Goal: Task Accomplishment & Management: Manage account settings

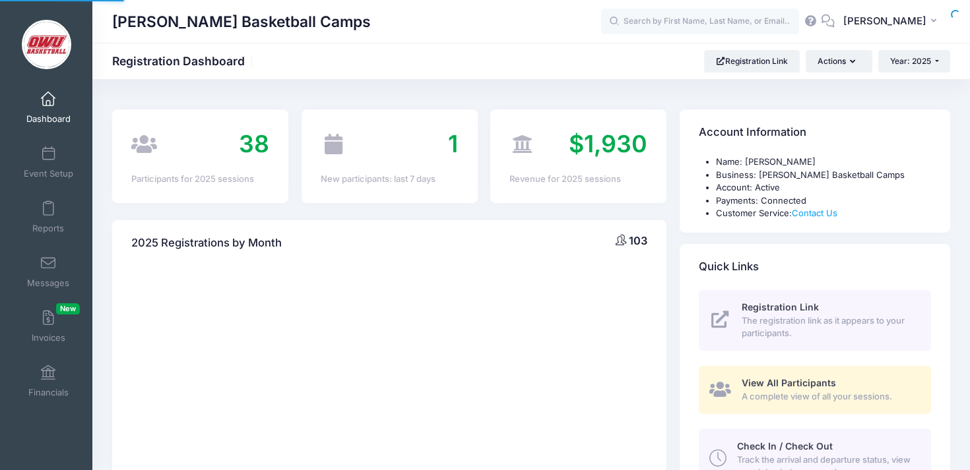
select select
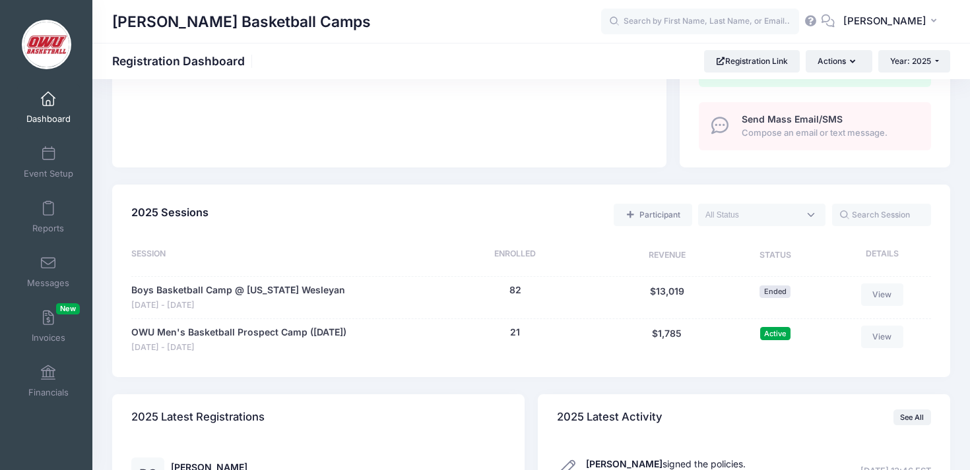
scroll to position [574, 0]
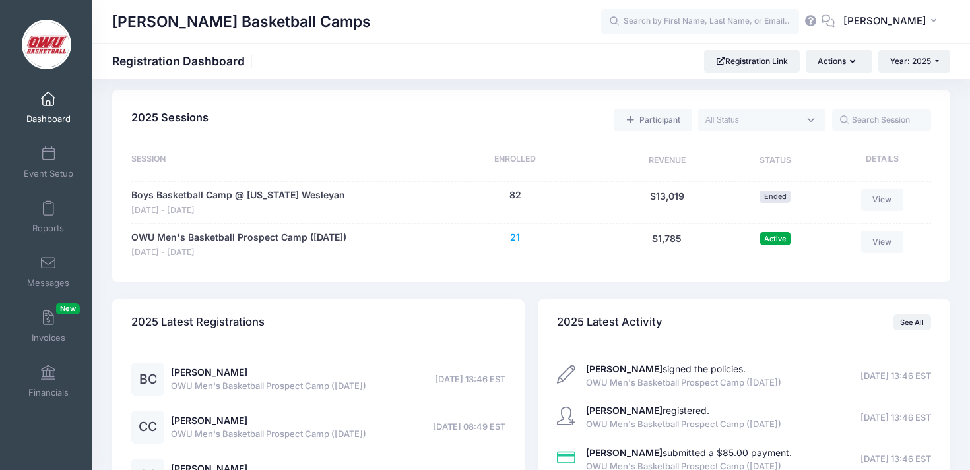
click at [516, 234] on button "21" at bounding box center [515, 238] width 10 height 14
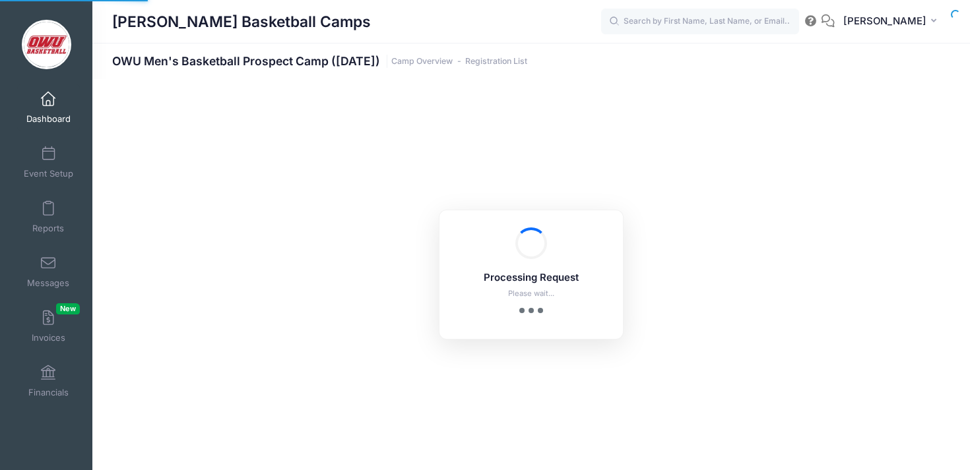
select select "10"
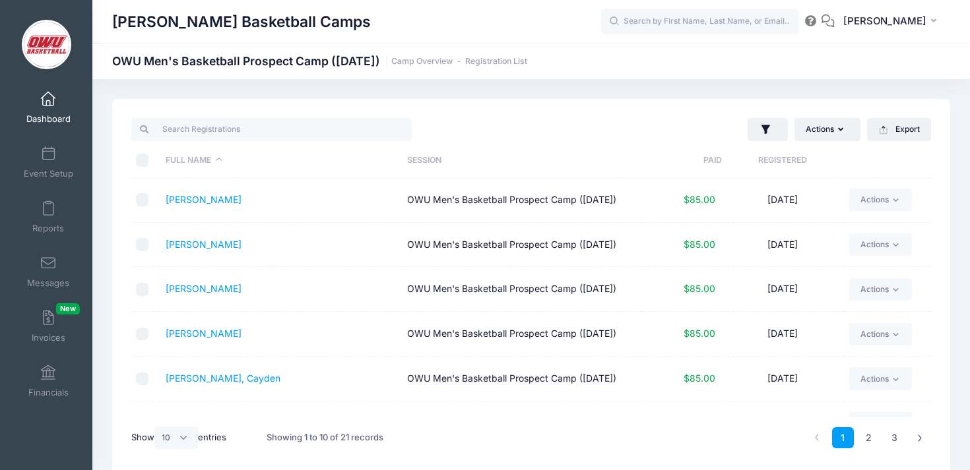
click at [770, 163] on th "Registered" at bounding box center [782, 160] width 121 height 35
click at [775, 80] on div "David Vogel Basketball Camps OWU Men's Basketball Prospect Camp (September 28, …" at bounding box center [530, 287] width 877 height 416
click at [767, 82] on div "David Vogel Basketball Camps OWU Men's Basketball Prospect Camp (September 28, …" at bounding box center [530, 287] width 877 height 416
click at [838, 65] on div "David Vogel Basketball Camps OWU Men's Basketball Prospect Camp (September 28, …" at bounding box center [530, 61] width 877 height 18
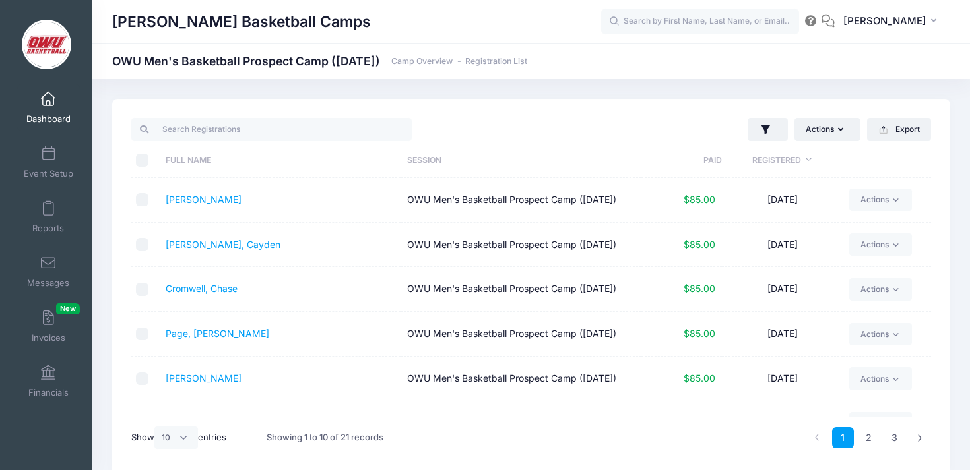
click at [842, 58] on div "David Vogel Basketball Camps OWU Men's Basketball Prospect Camp (September 28, …" at bounding box center [530, 61] width 877 height 18
click at [296, 143] on th "Full Name" at bounding box center [280, 160] width 241 height 35
click at [765, 169] on th "Registered" at bounding box center [782, 160] width 121 height 35
click at [770, 164] on th "Registered" at bounding box center [782, 160] width 121 height 35
click at [209, 250] on link "Cox, Cayden" at bounding box center [223, 244] width 115 height 11
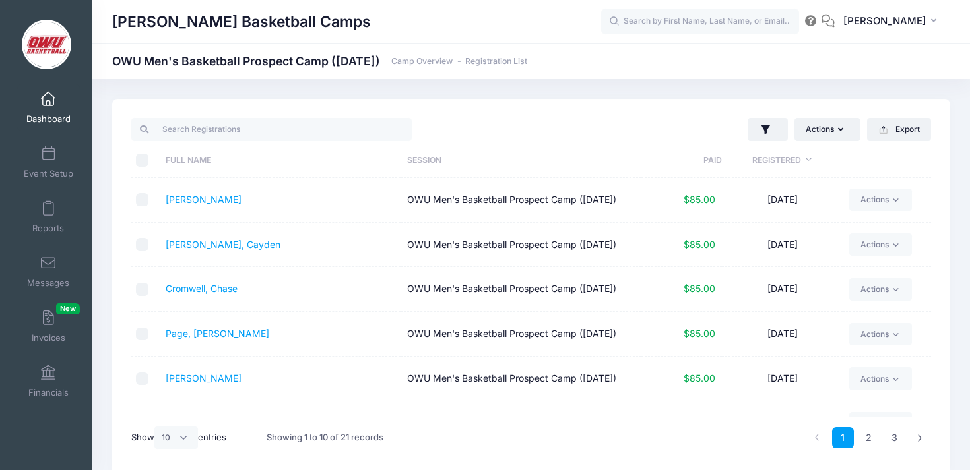
click at [372, 144] on th "Full Name" at bounding box center [280, 160] width 241 height 35
click at [60, 100] on link "Dashboard" at bounding box center [48, 107] width 63 height 46
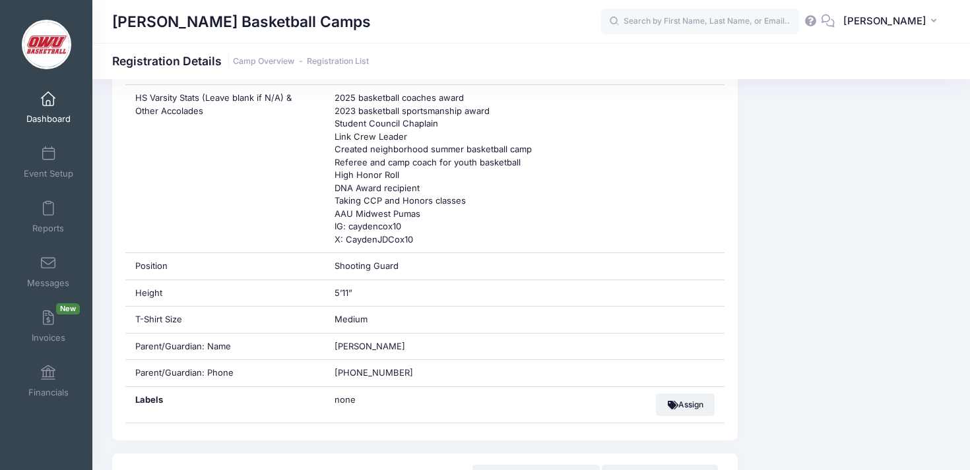
scroll to position [601, 0]
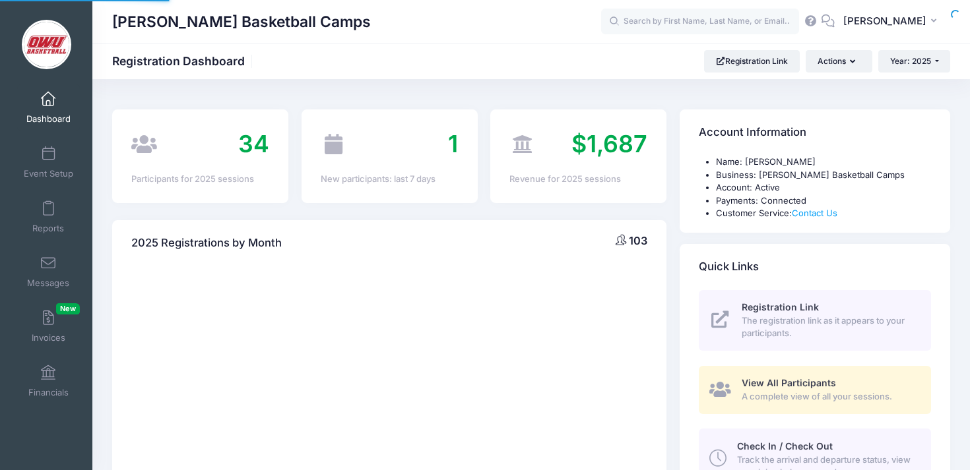
select select
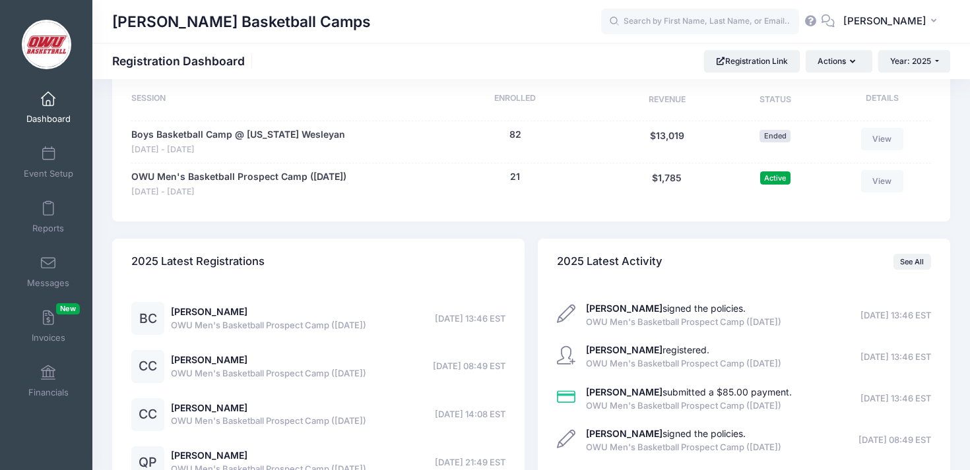
scroll to position [648, 0]
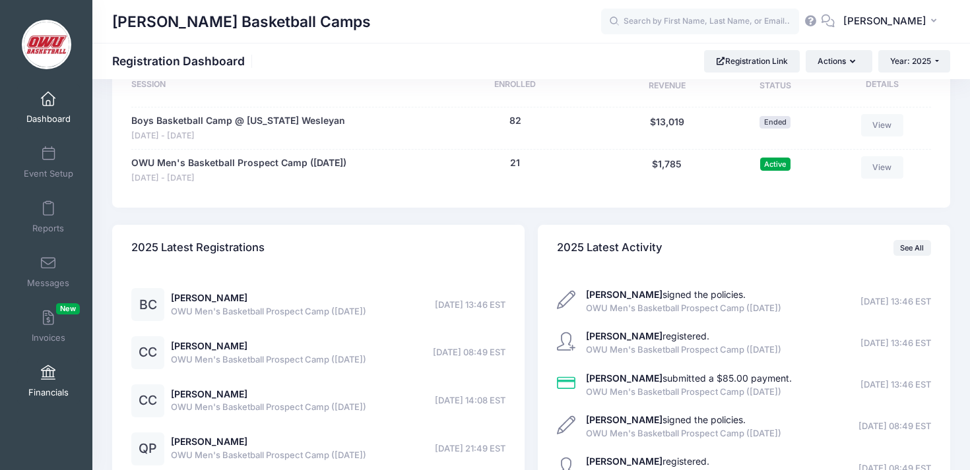
click at [62, 375] on link "Financials" at bounding box center [48, 381] width 63 height 46
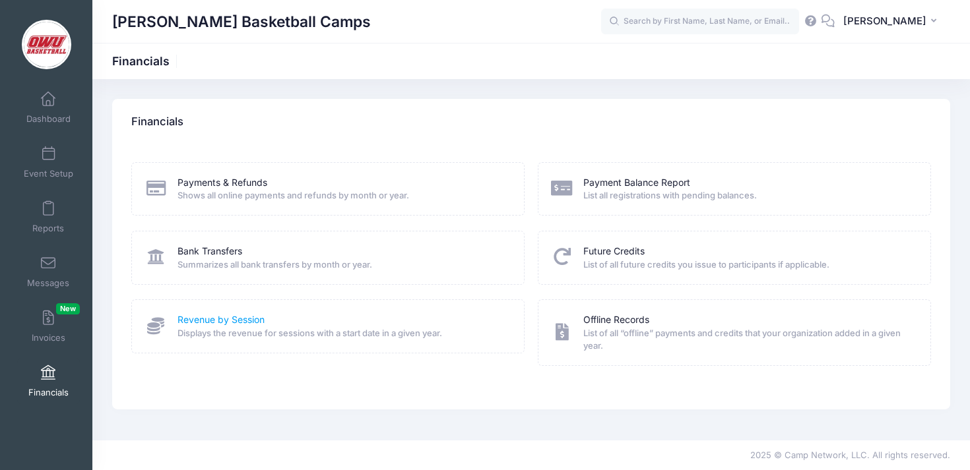
click at [223, 320] on link "Revenue by Session" at bounding box center [220, 320] width 87 height 14
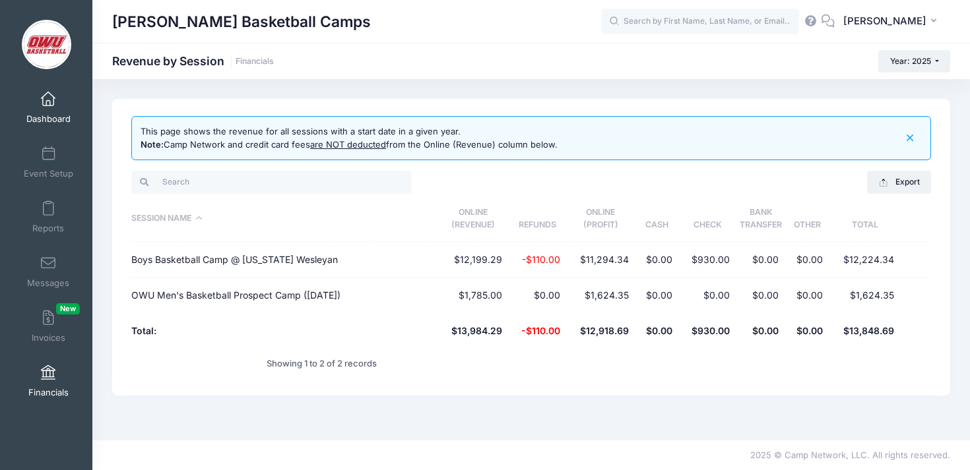
click at [28, 105] on link "Dashboard" at bounding box center [48, 107] width 63 height 46
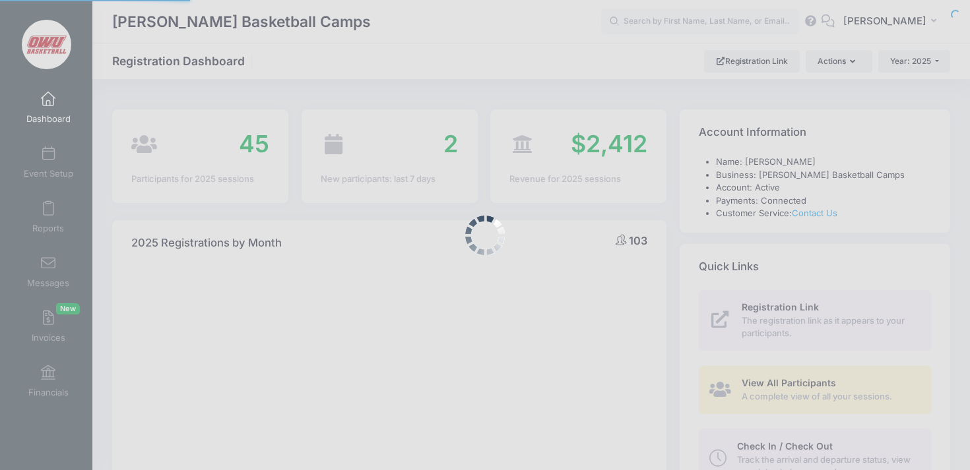
select select
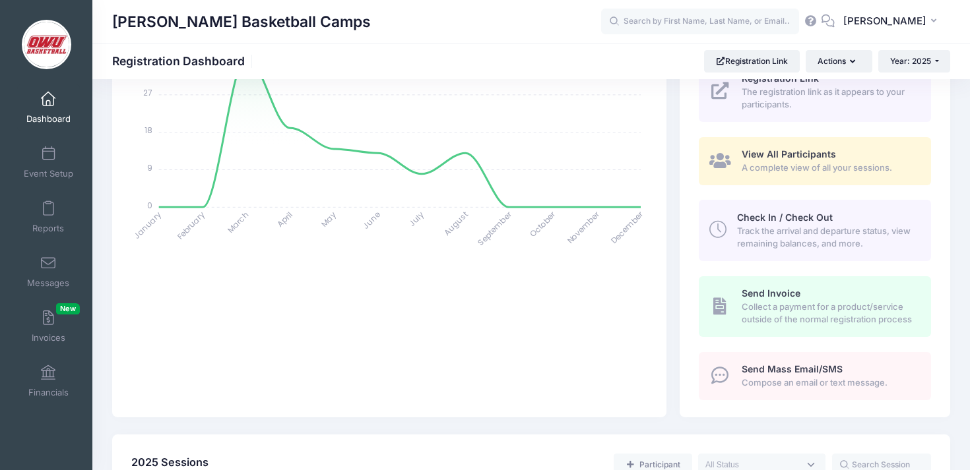
scroll to position [481, 0]
